Goal: Task Accomplishment & Management: Manage account settings

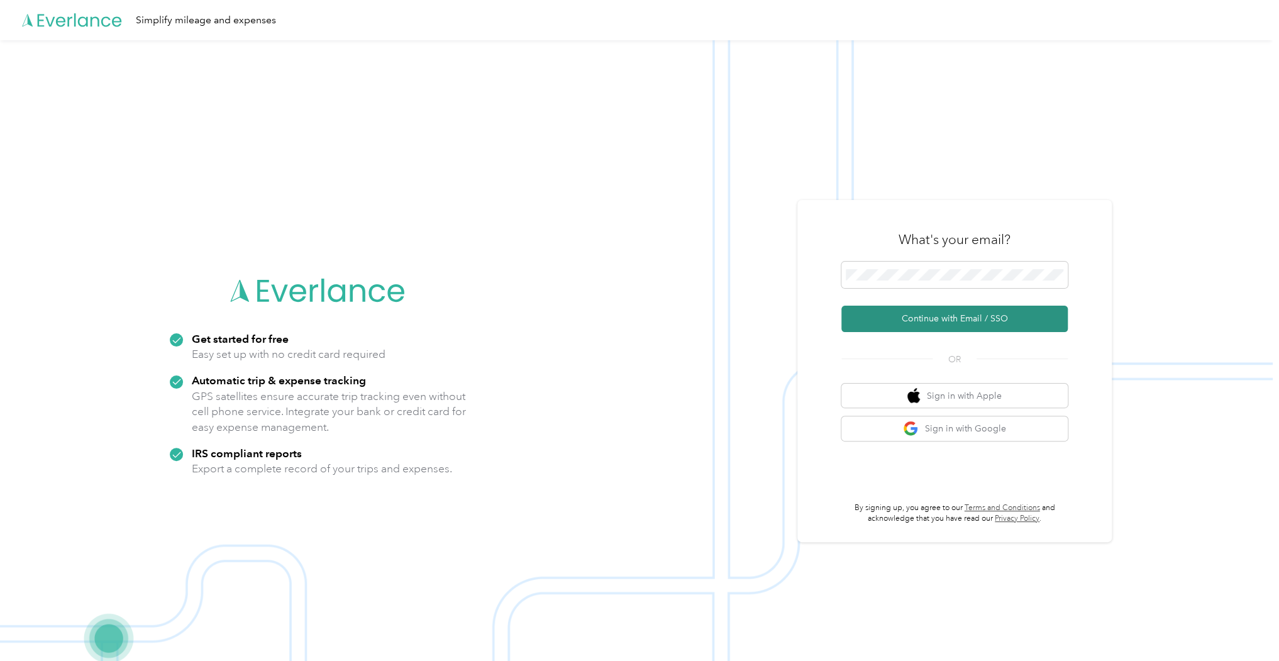
click at [919, 319] on button "Continue with Email / SSO" at bounding box center [954, 319] width 226 height 26
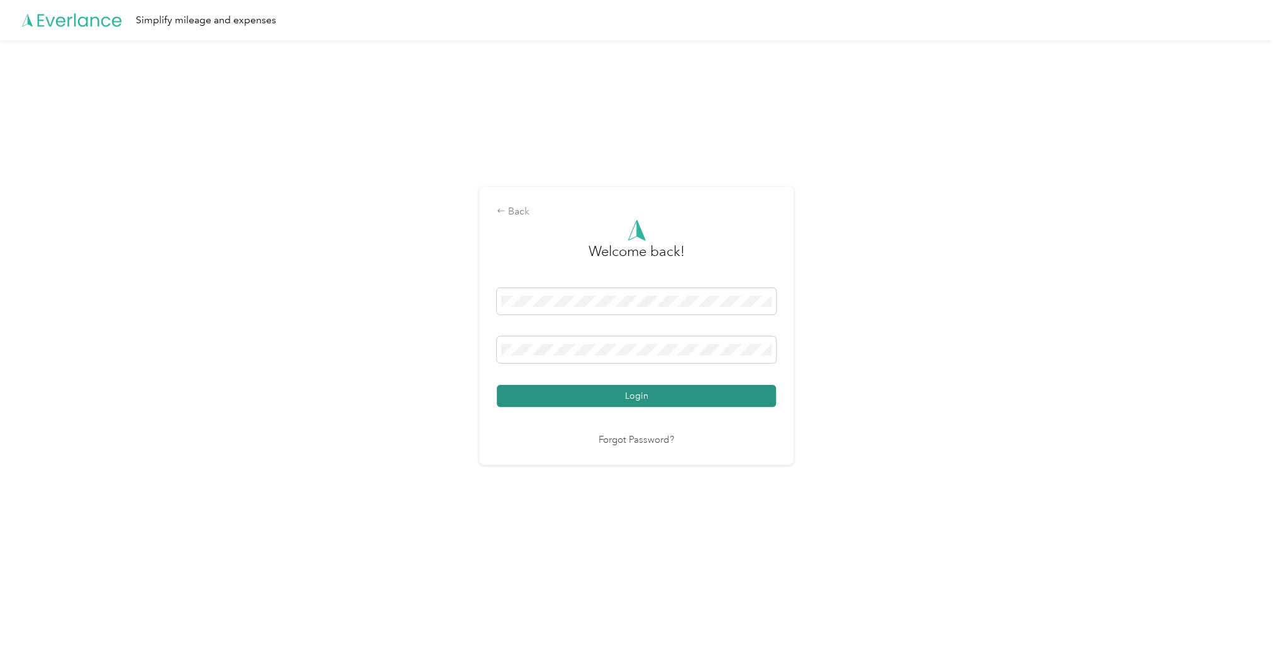
click at [497, 385] on button "Login" at bounding box center [636, 396] width 279 height 22
